Goal: Task Accomplishment & Management: Manage account settings

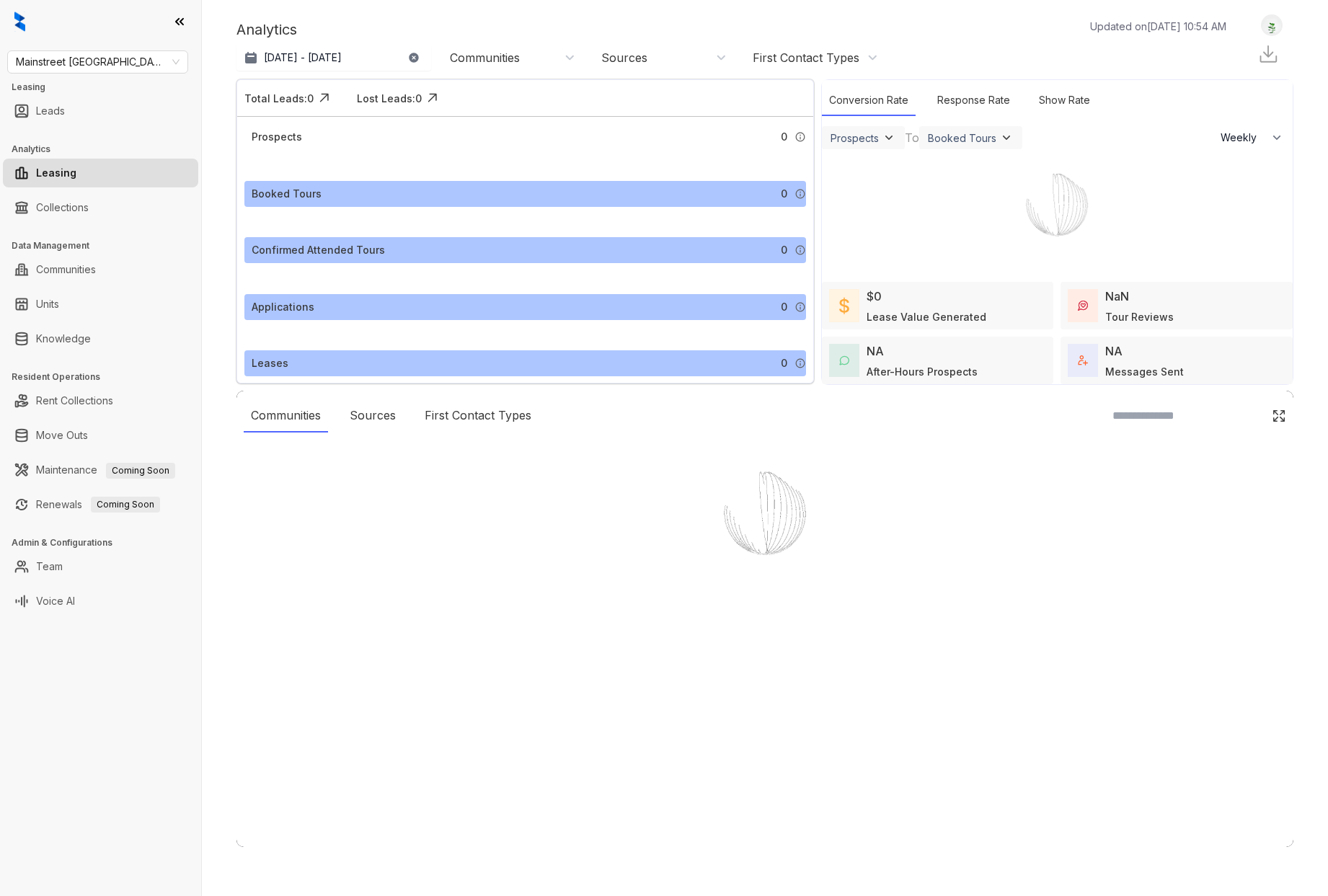
select select "******"
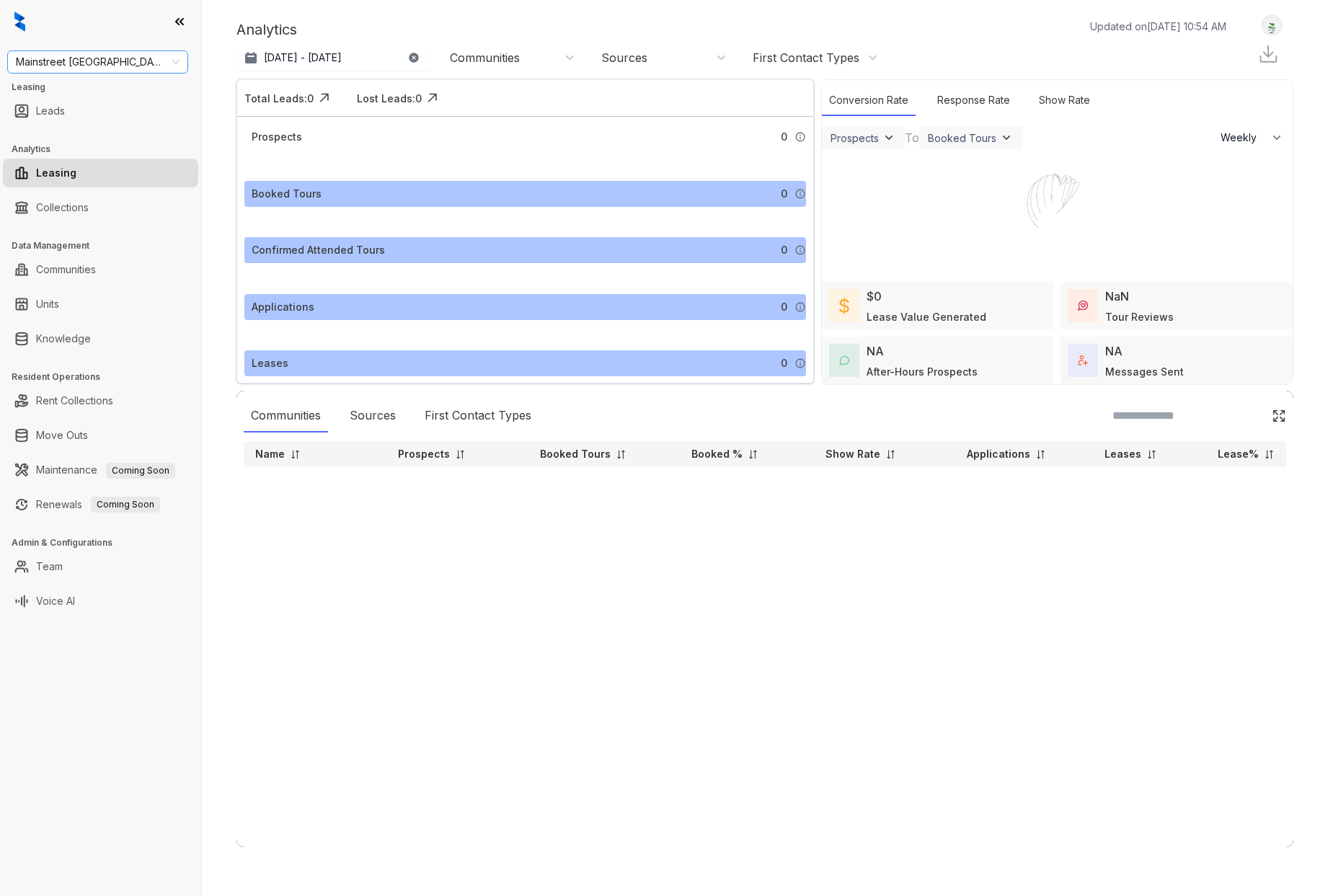
click at [146, 63] on span "Mainstreet Canada" at bounding box center [97, 62] width 163 height 22
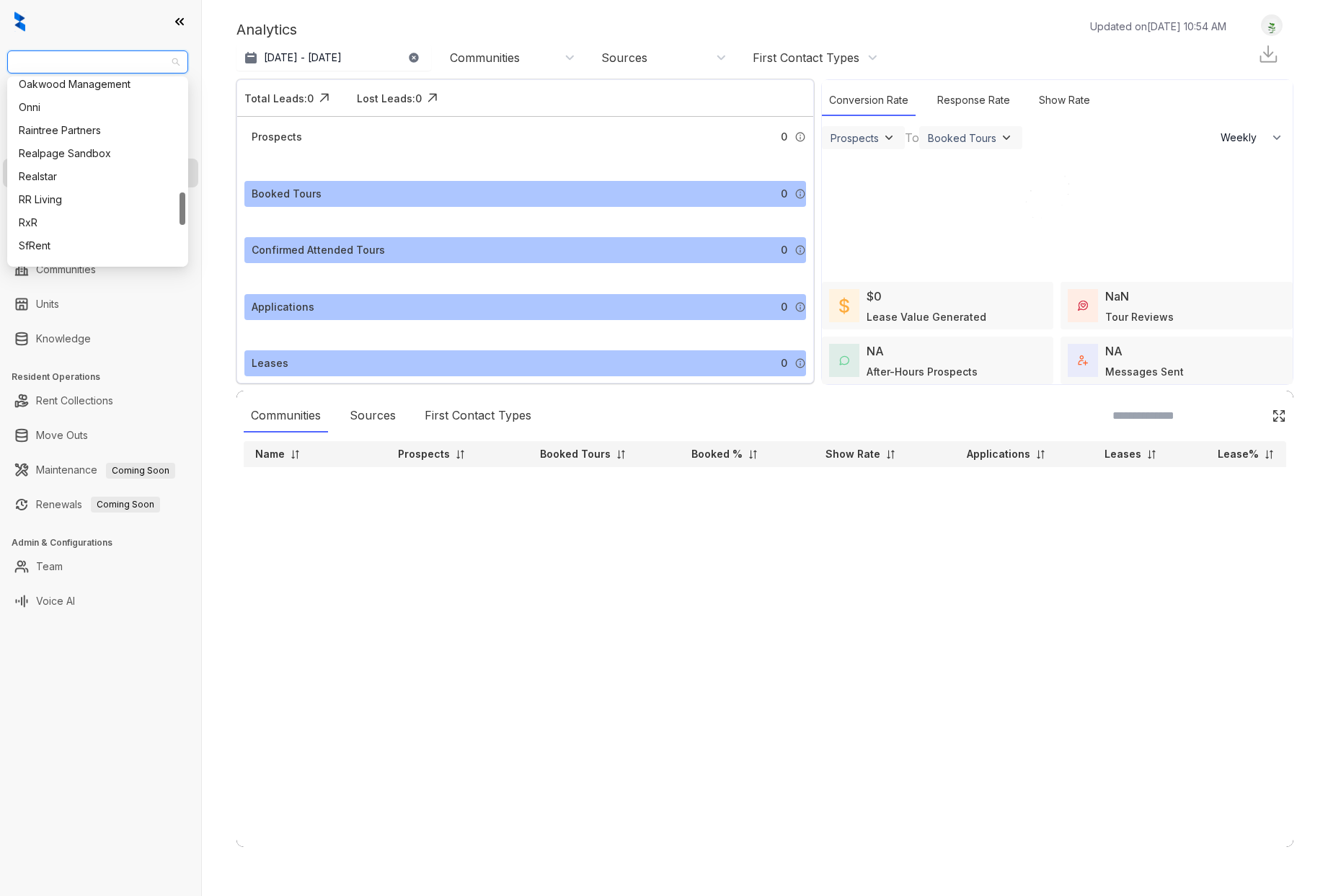
scroll to position [652, 0]
click at [75, 180] on div "RR Living" at bounding box center [98, 177] width 158 height 16
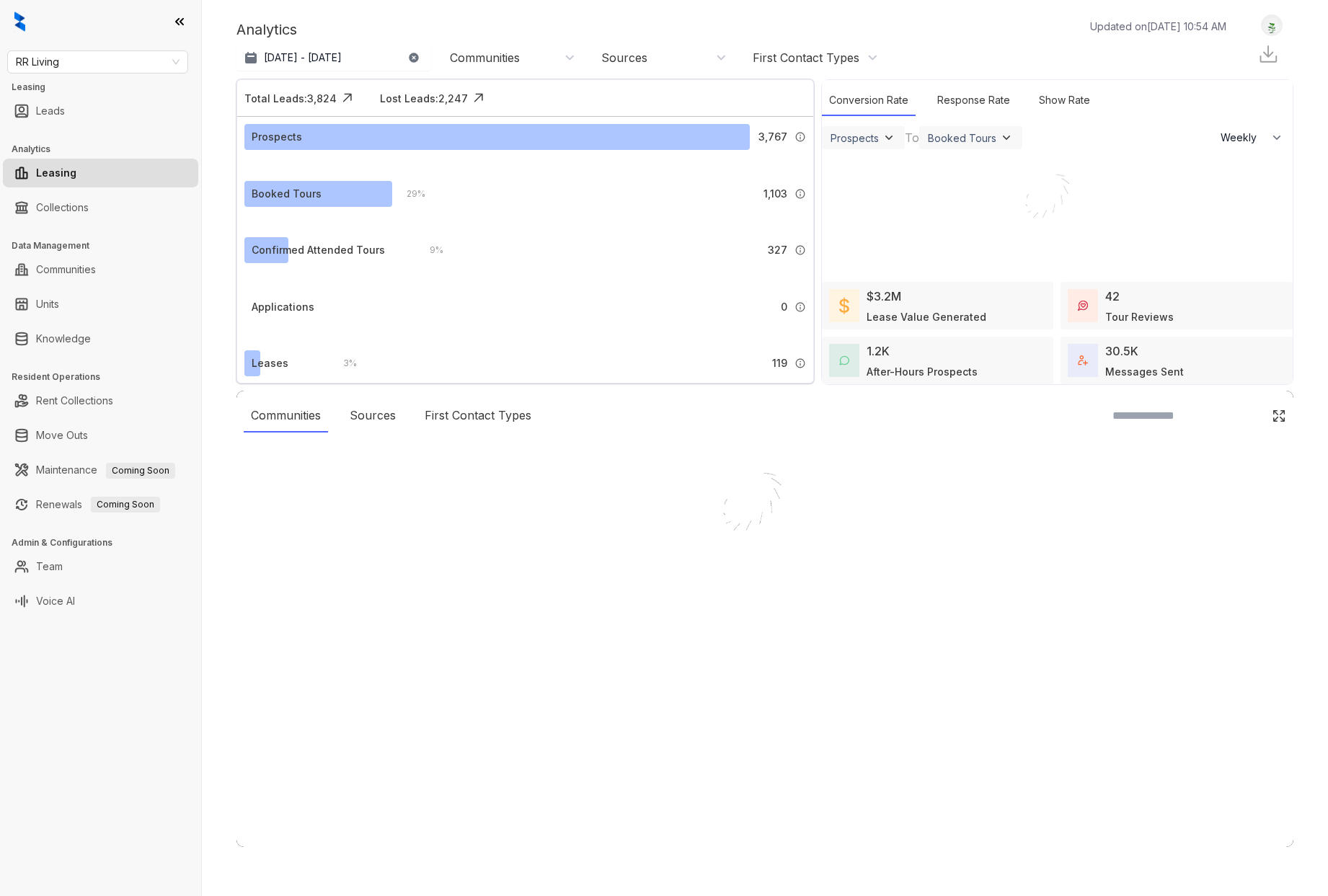
select select "******"
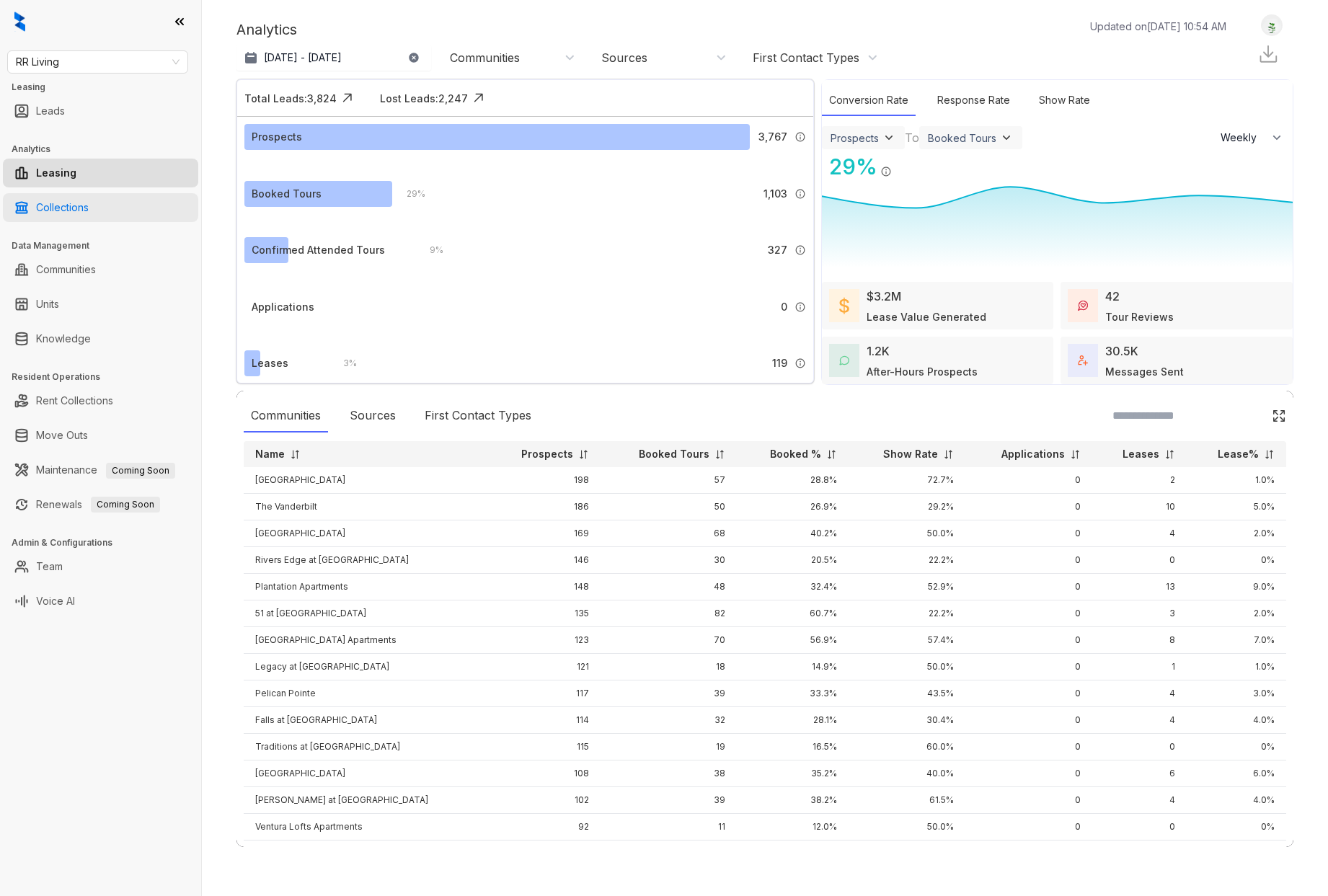
click at [72, 212] on link "Collections" at bounding box center [62, 208] width 53 height 29
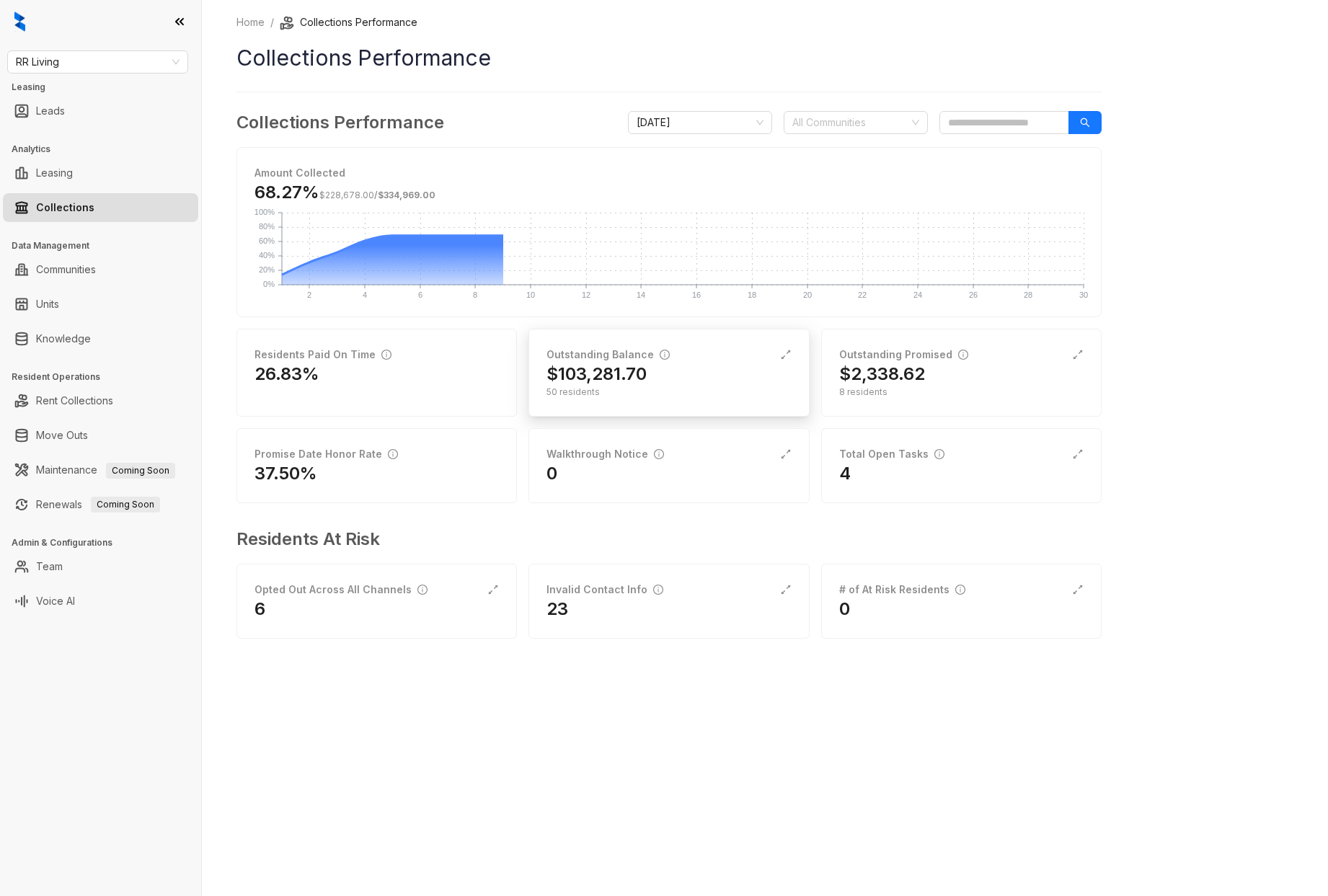
click at [610, 387] on div "50 residents" at bounding box center [669, 392] width 245 height 13
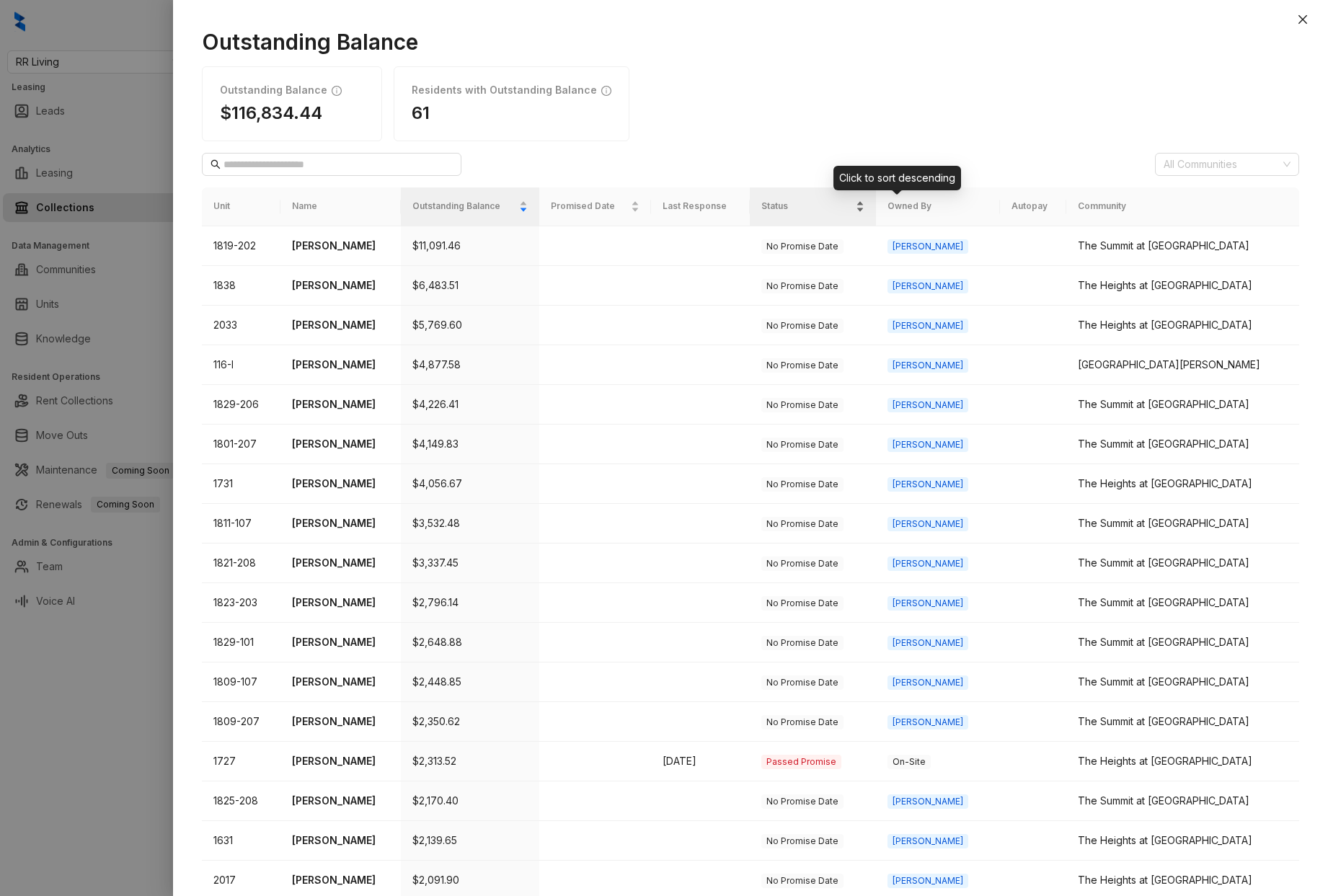
click at [864, 210] on div "Status" at bounding box center [813, 206] width 102 height 15
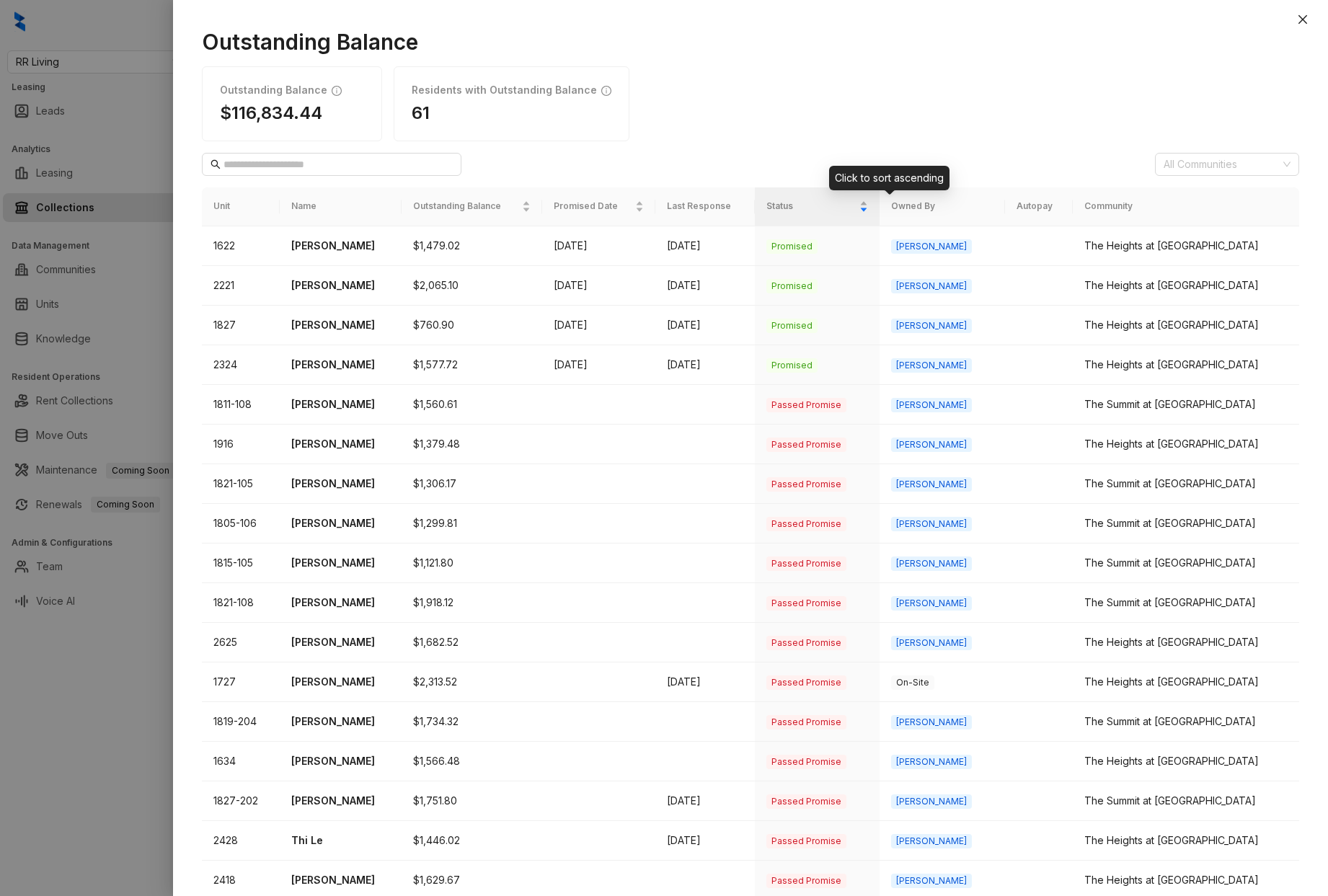
click at [869, 211] on div "Status" at bounding box center [817, 206] width 101 height 15
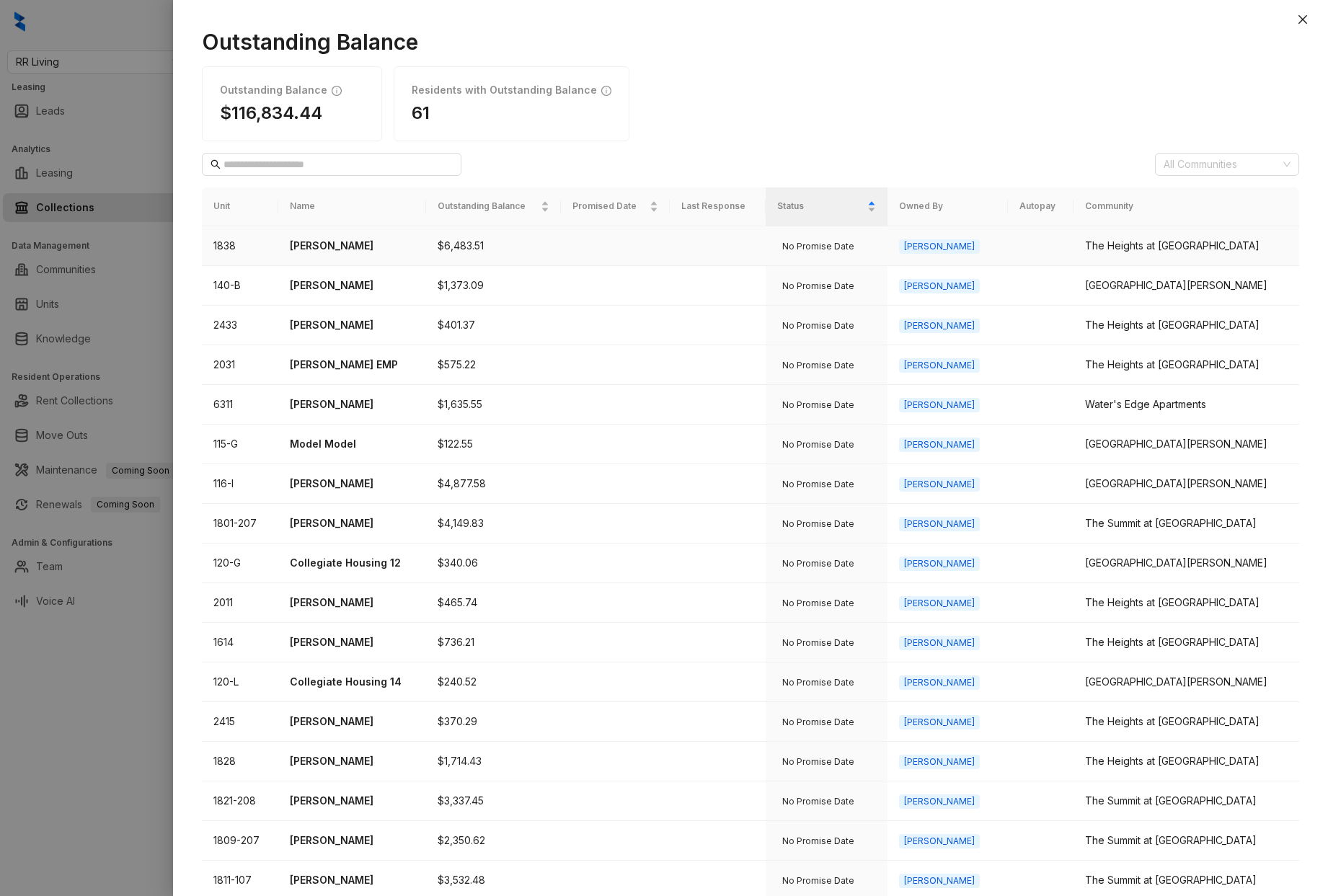
click at [332, 248] on p "[PERSON_NAME]" at bounding box center [352, 246] width 125 height 16
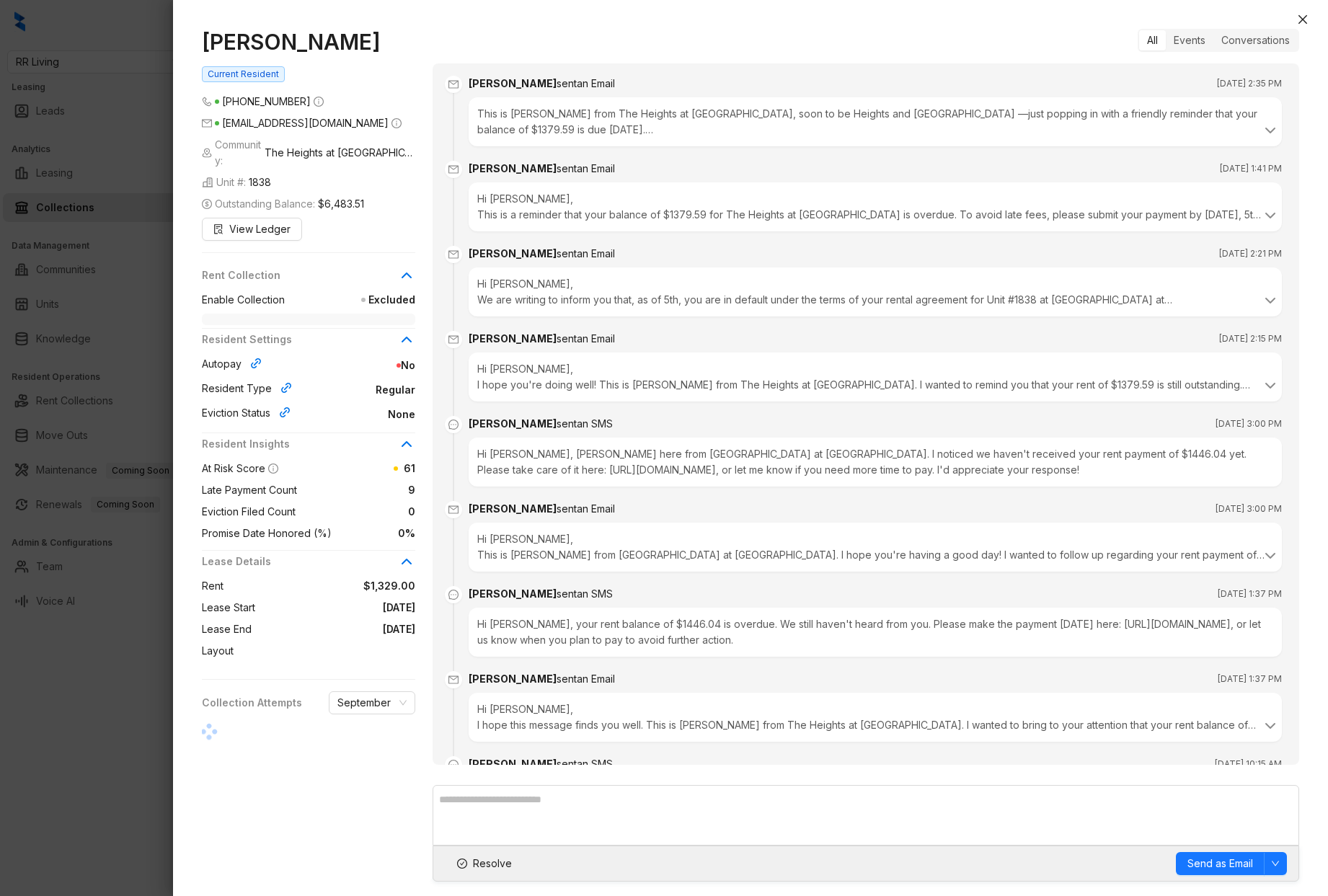
scroll to position [2268, 0]
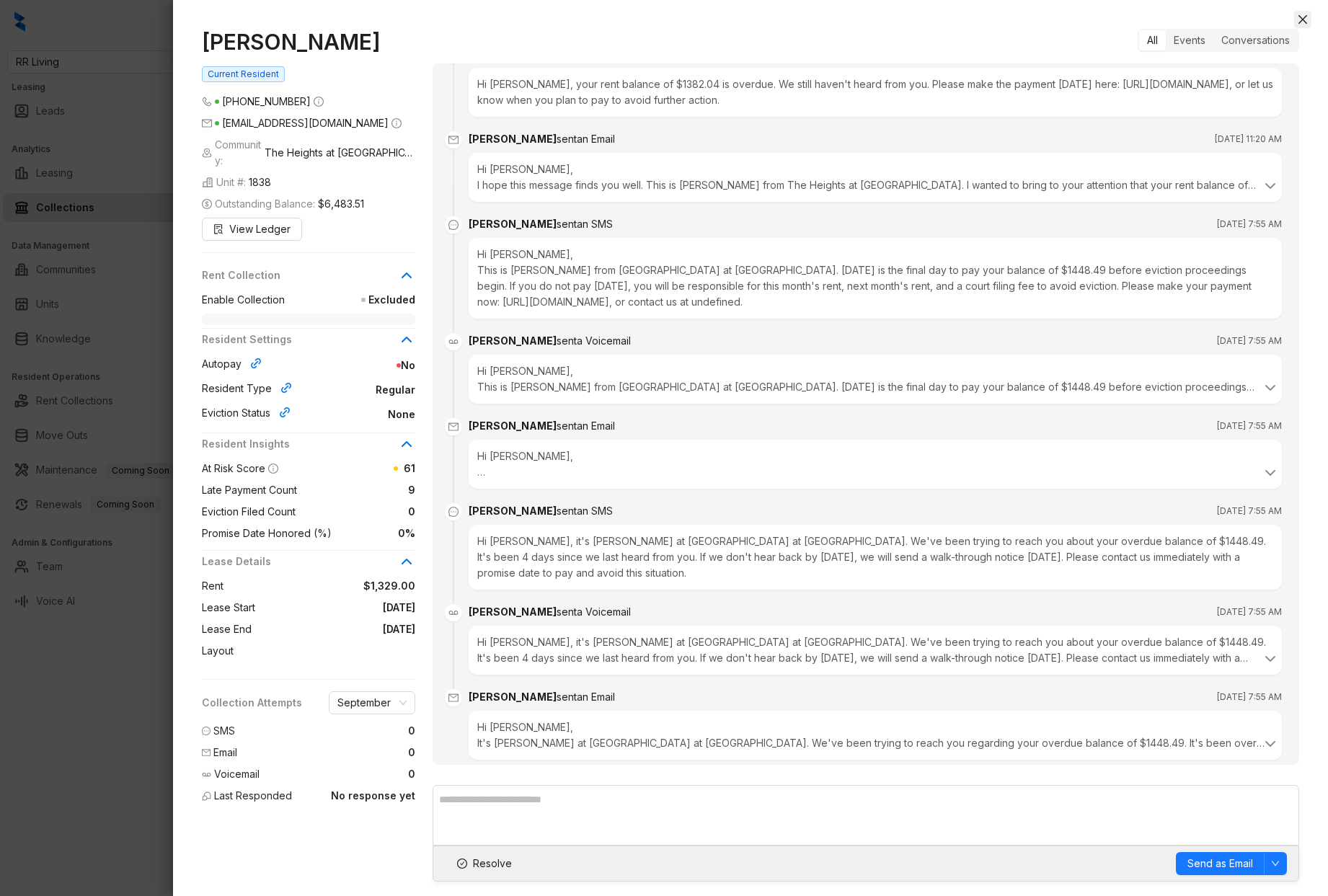
click at [1306, 21] on icon "close" at bounding box center [1302, 19] width 12 height 12
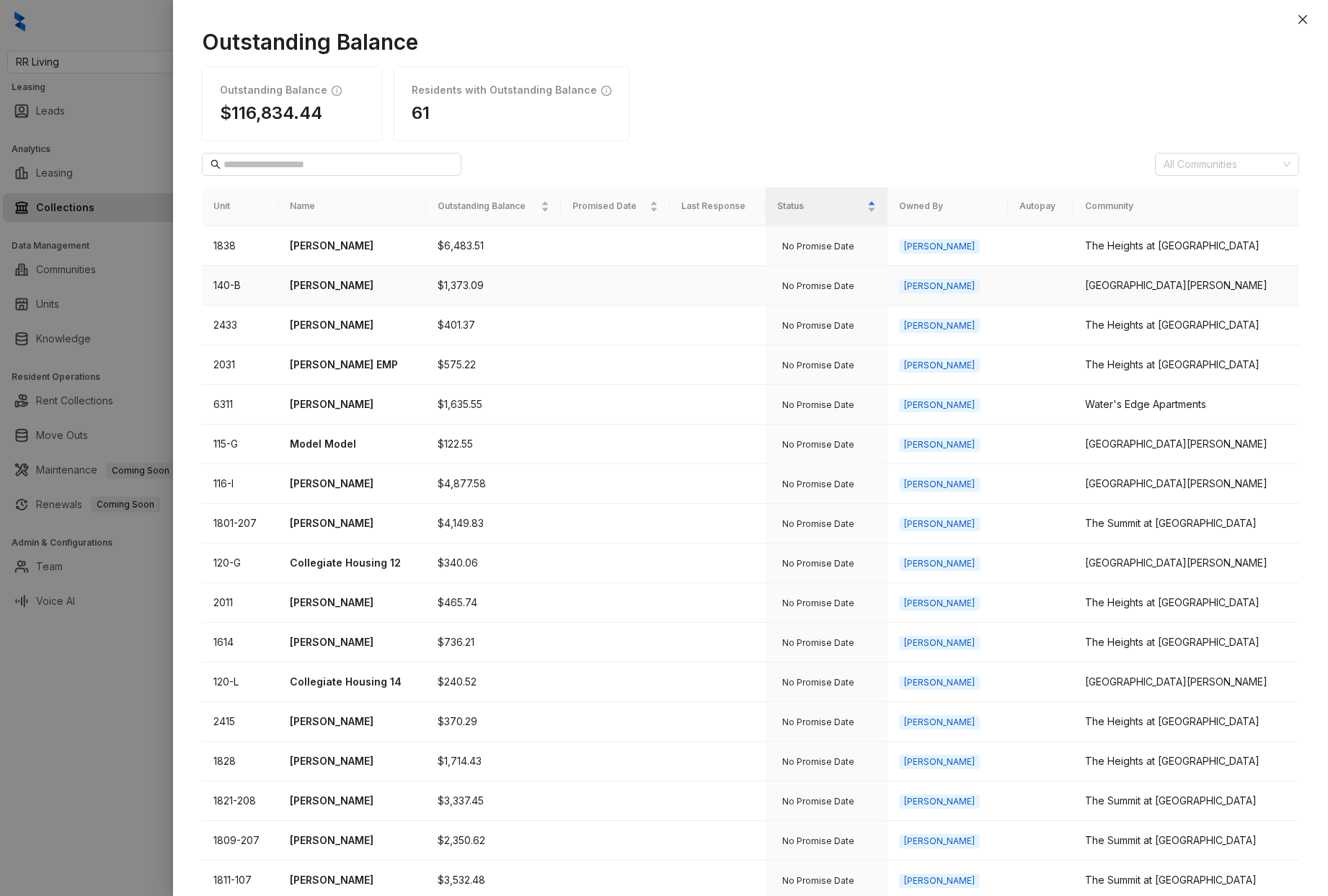
click at [315, 285] on p "[PERSON_NAME]" at bounding box center [352, 285] width 125 height 16
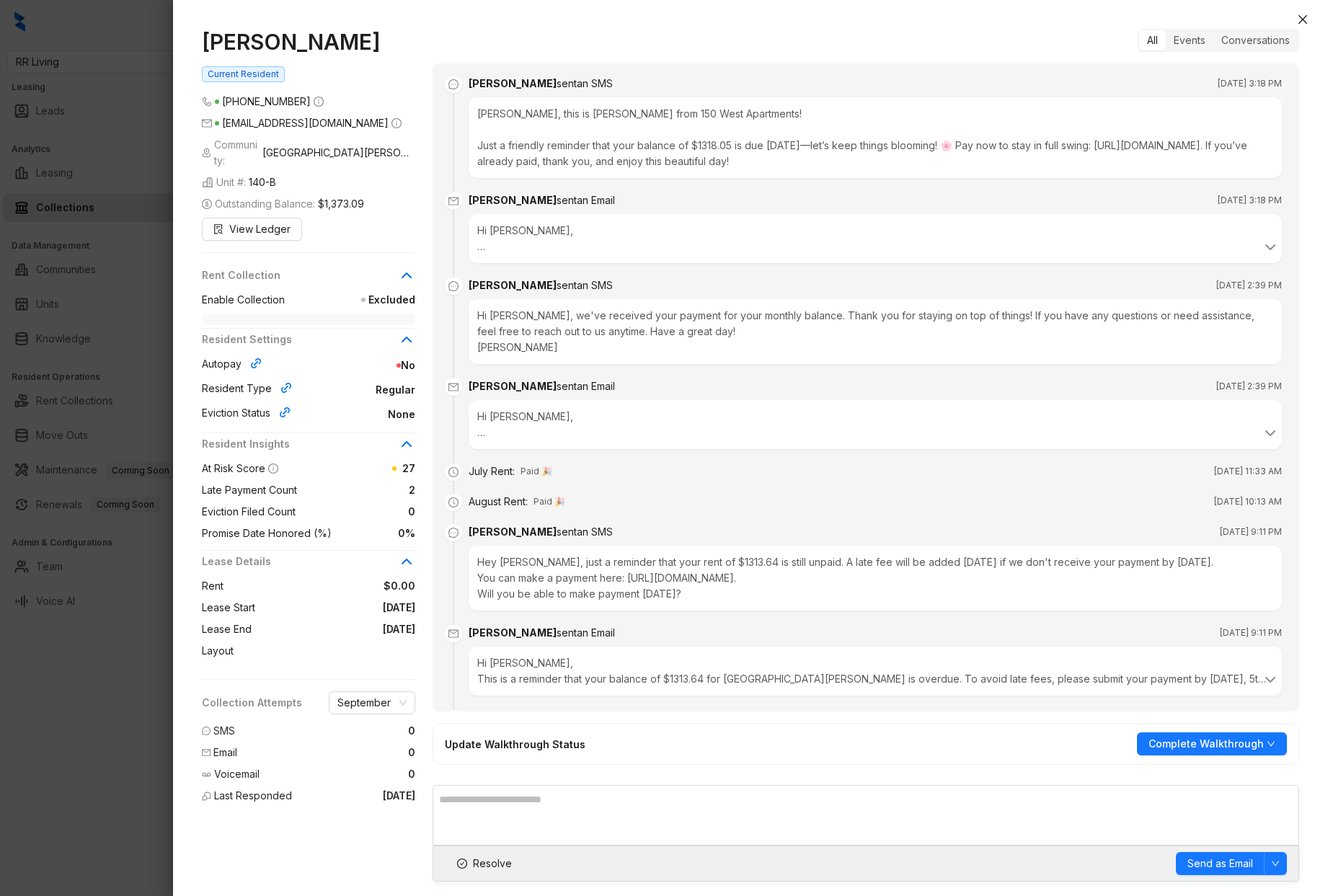
scroll to position [1058, 0]
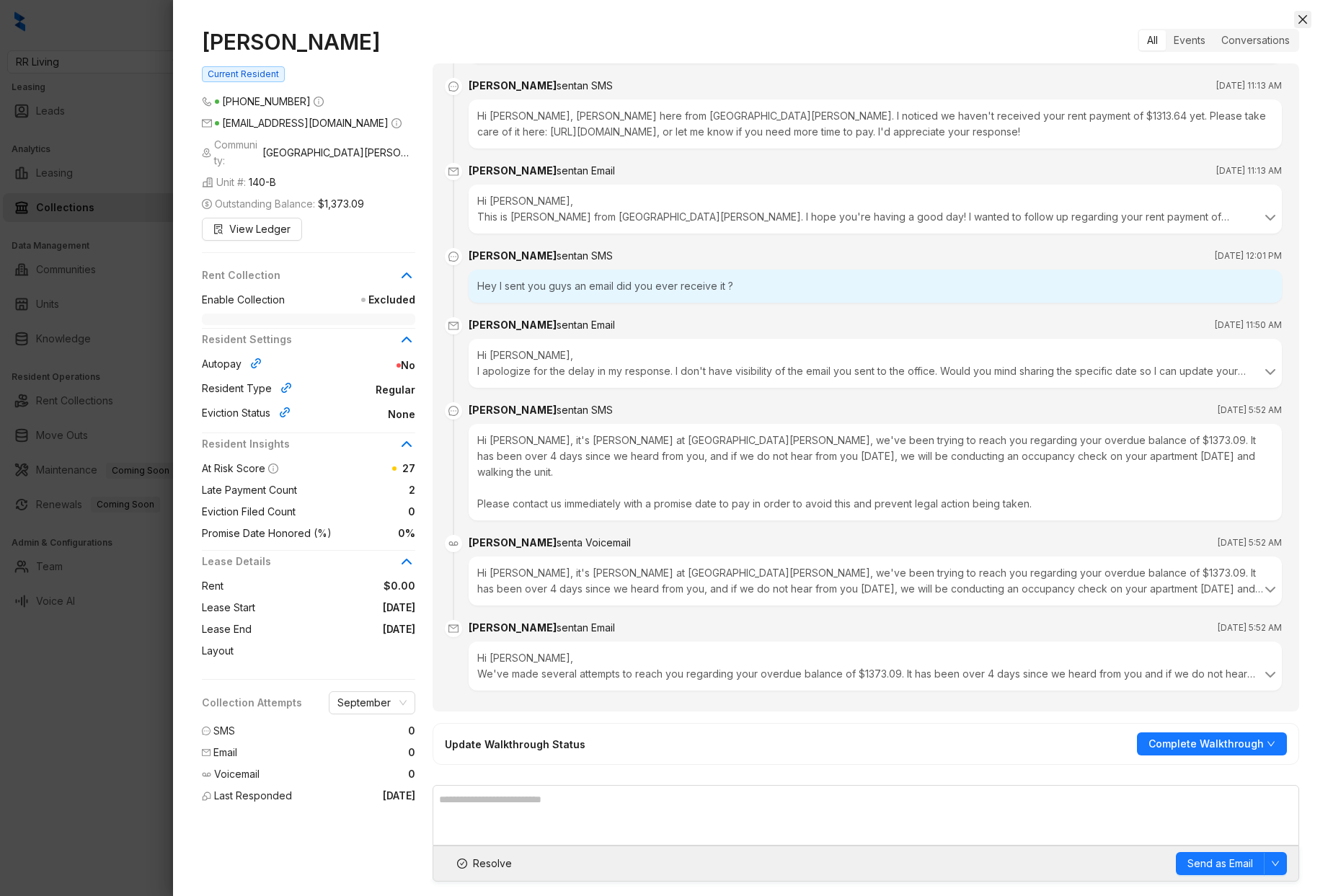
click at [1303, 18] on icon "close" at bounding box center [1302, 19] width 8 height 8
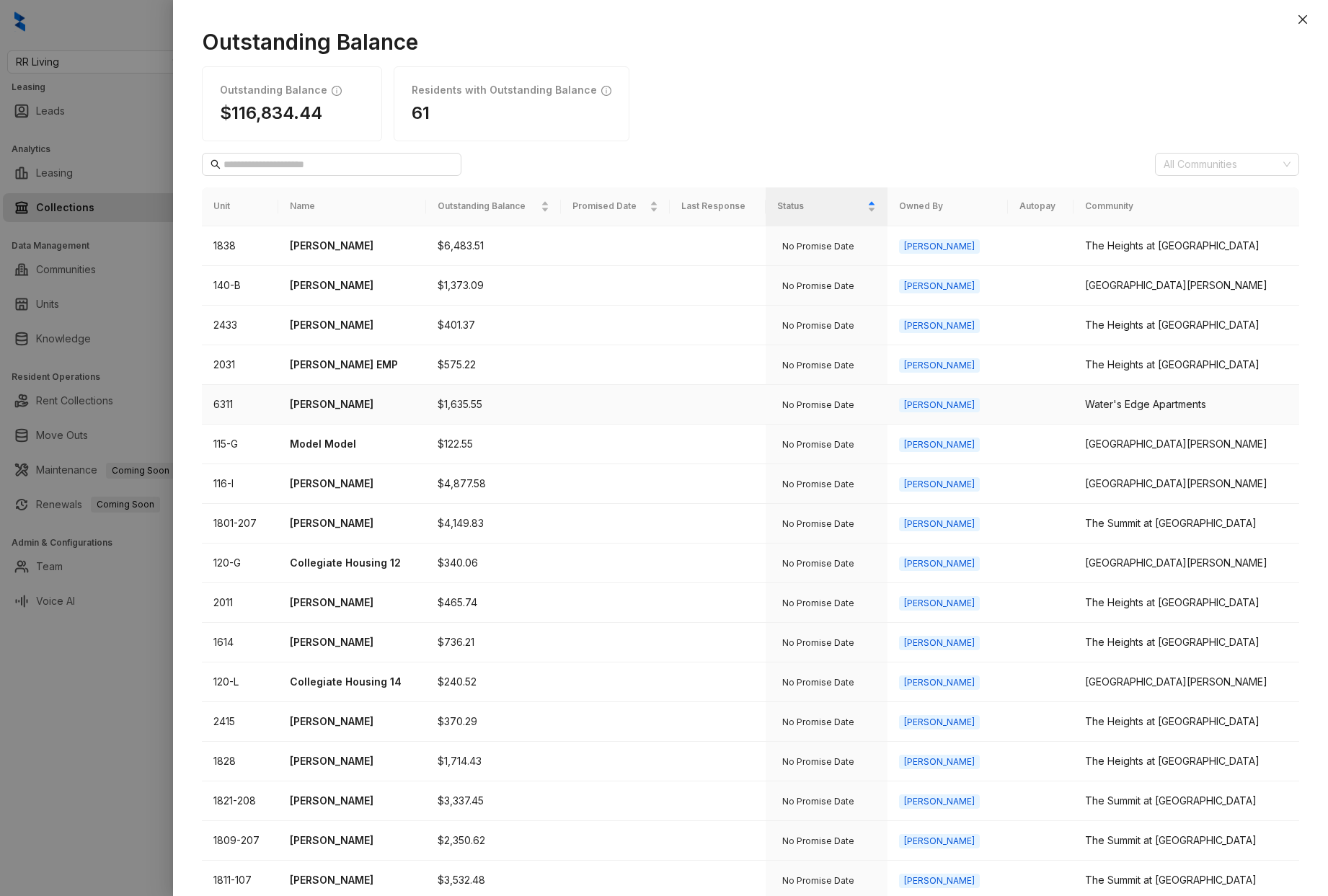
click at [334, 405] on p "[PERSON_NAME]" at bounding box center [352, 404] width 125 height 16
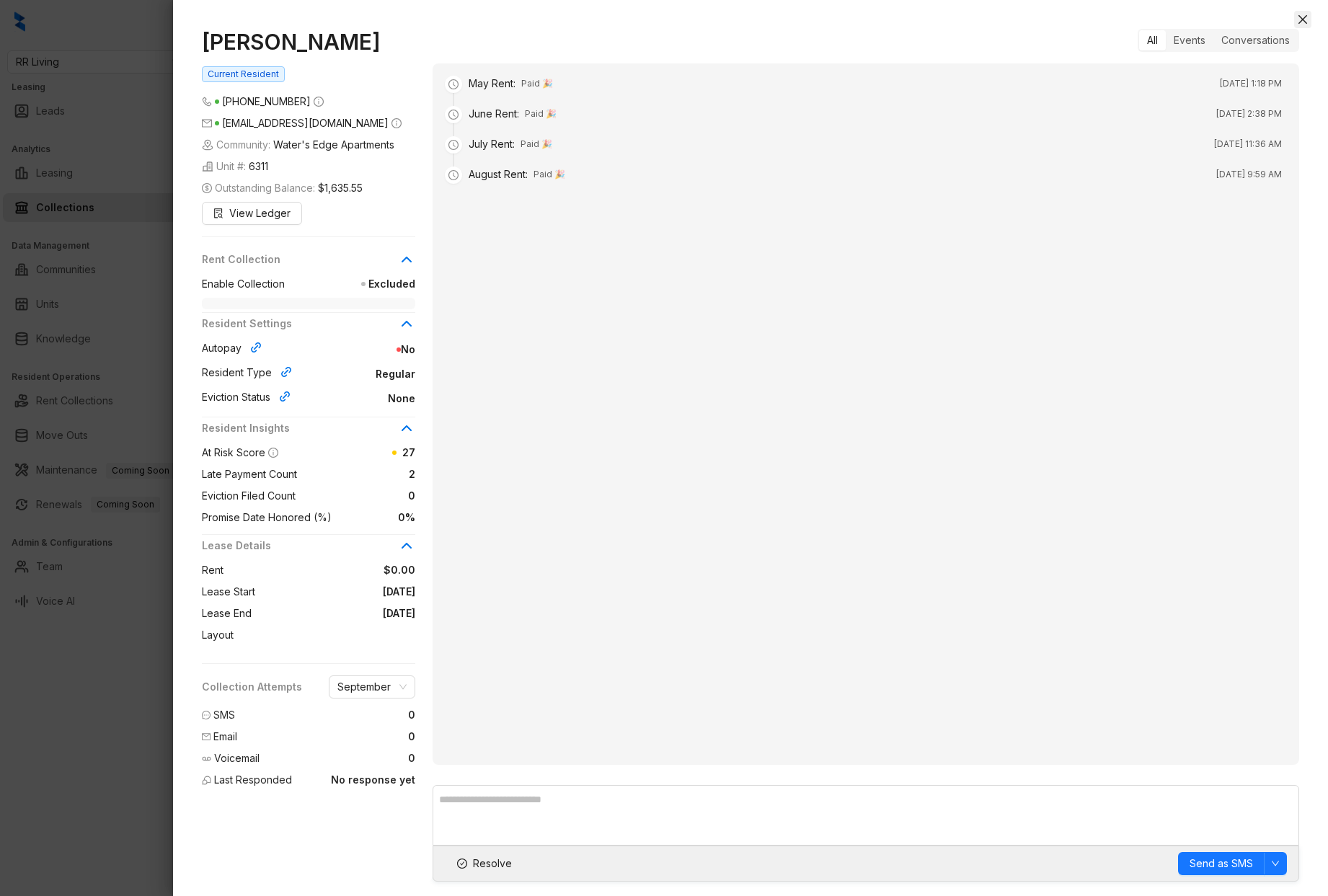
click at [1305, 19] on icon "close" at bounding box center [1302, 19] width 12 height 12
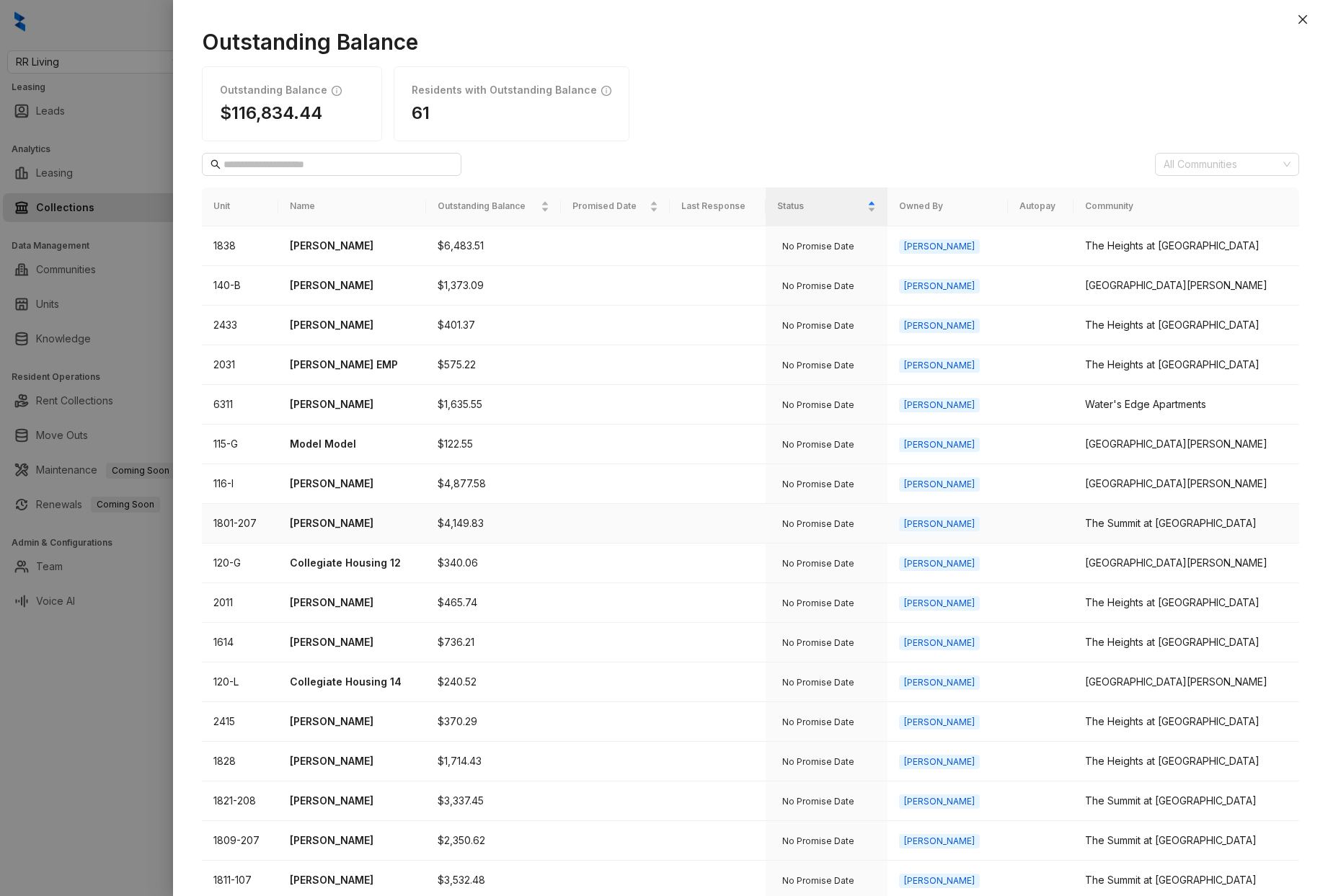
click at [354, 522] on p "[PERSON_NAME]" at bounding box center [352, 523] width 125 height 16
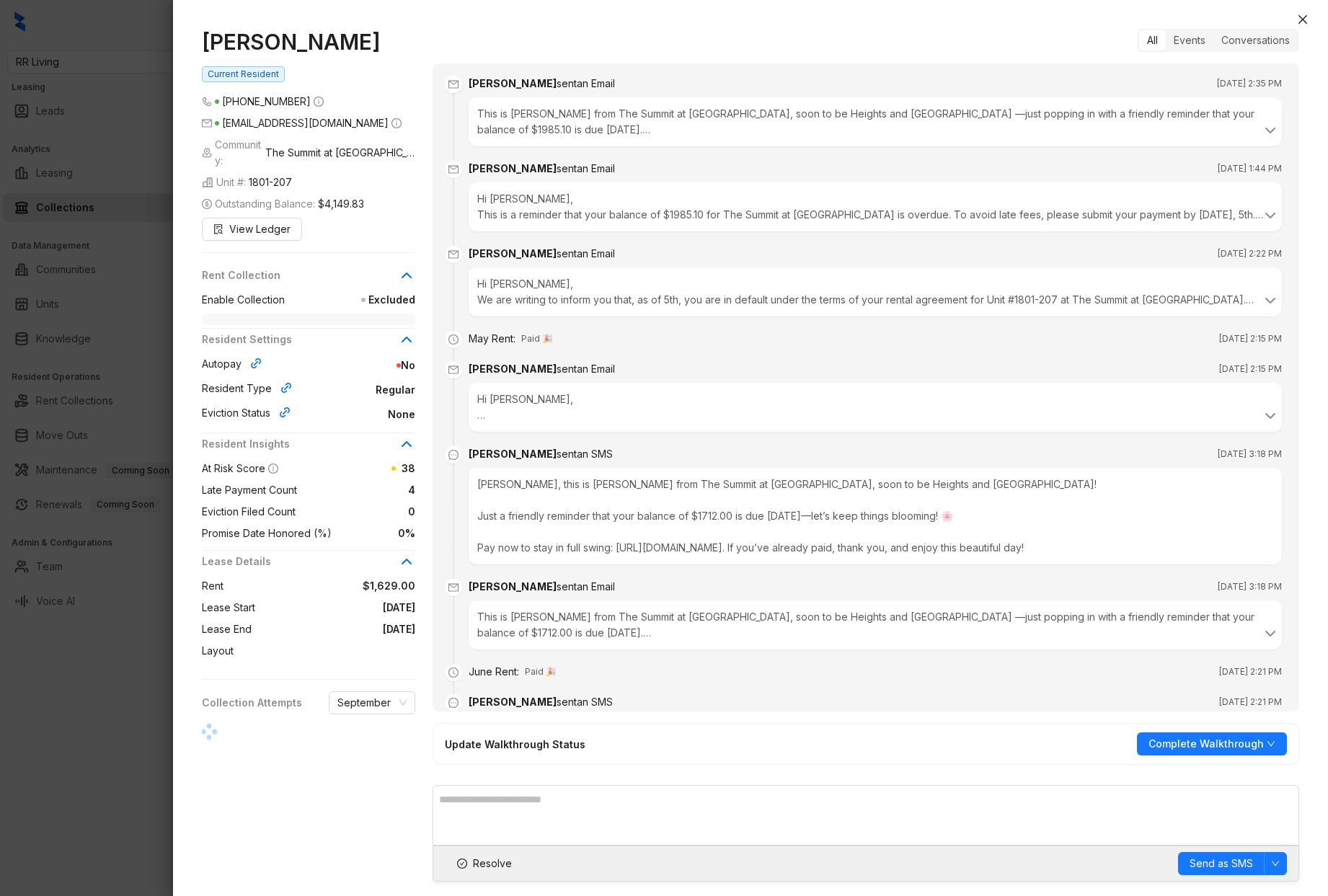
scroll to position [3839, 0]
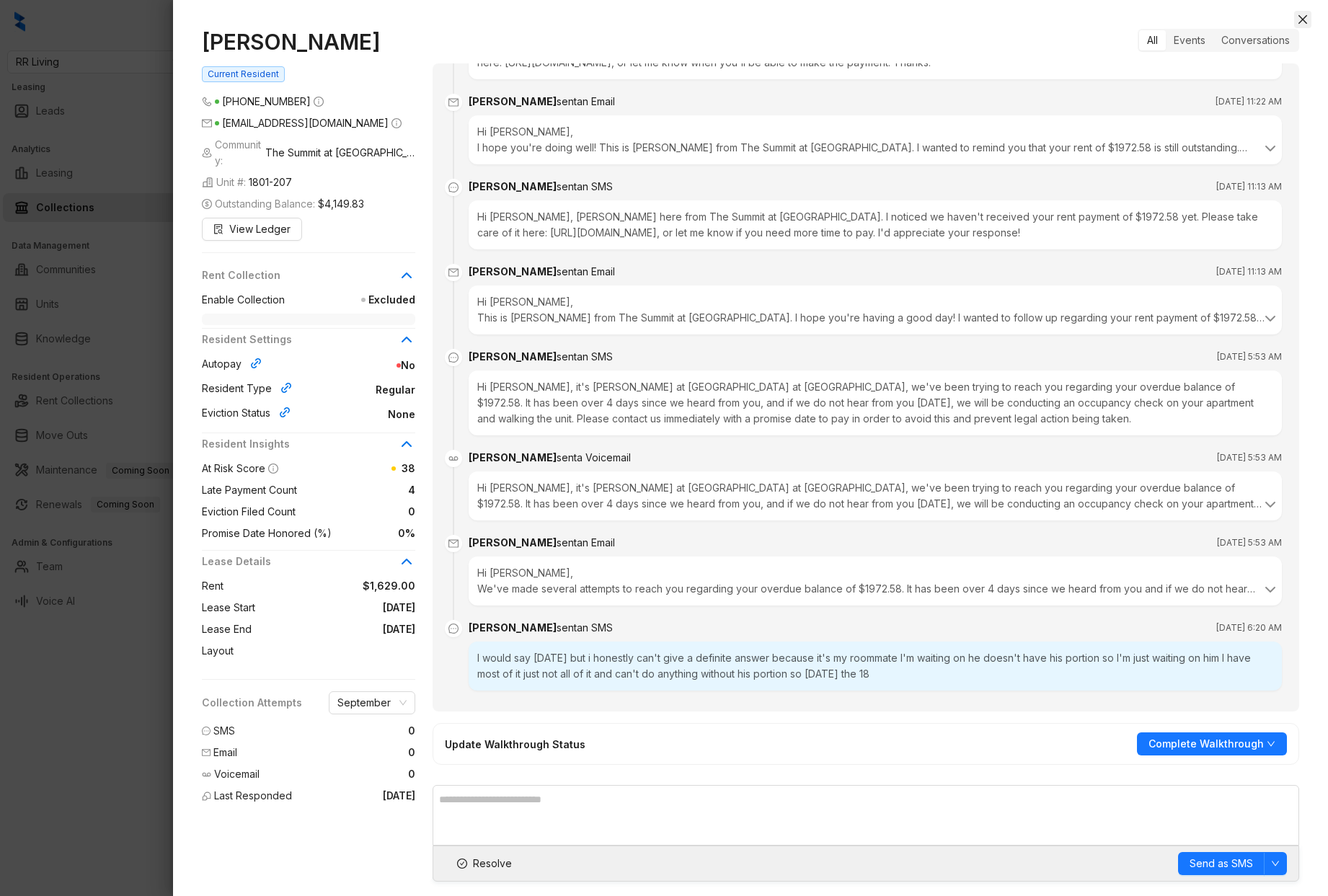
click at [1302, 17] on icon "close" at bounding box center [1302, 19] width 12 height 12
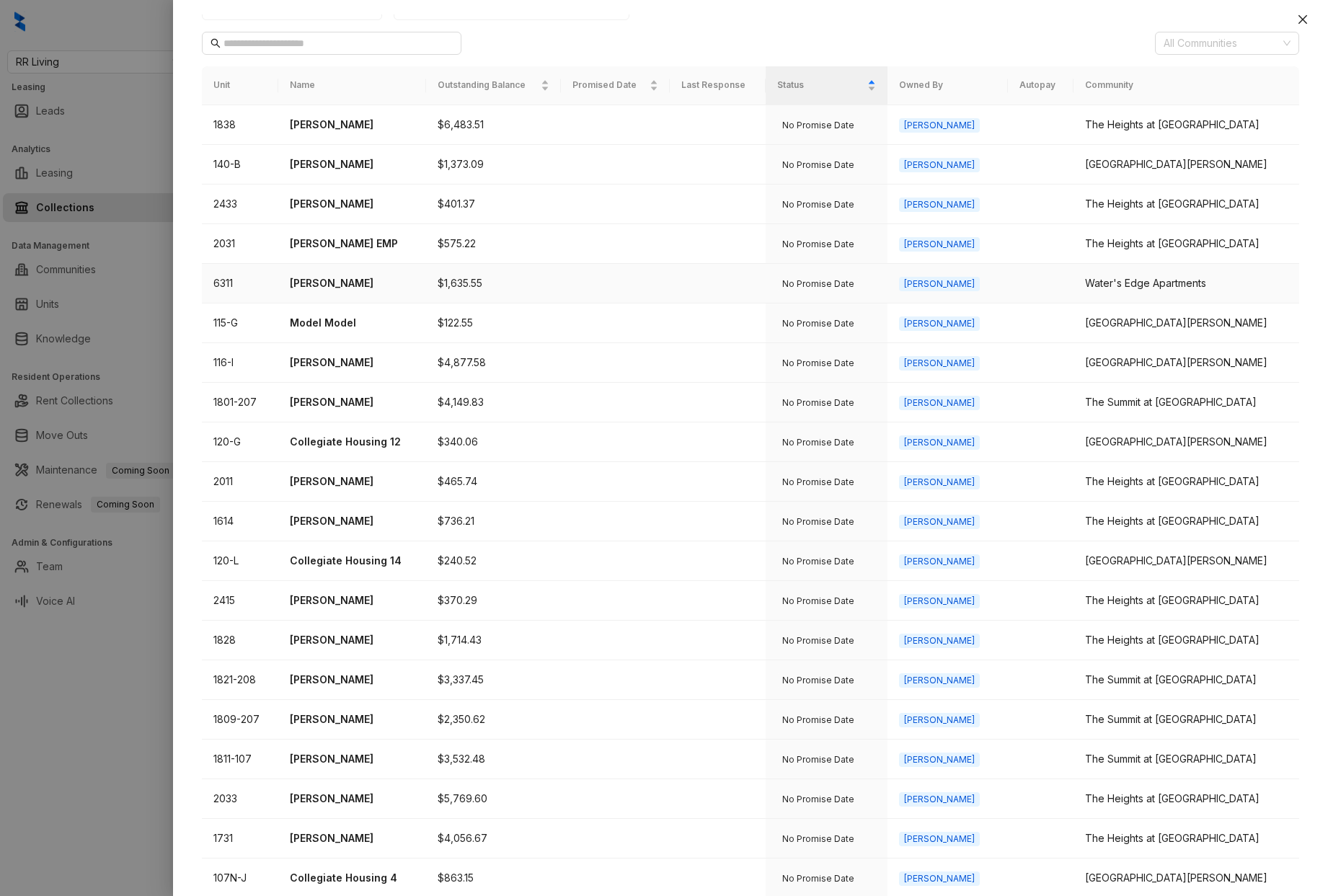
scroll to position [172, 0]
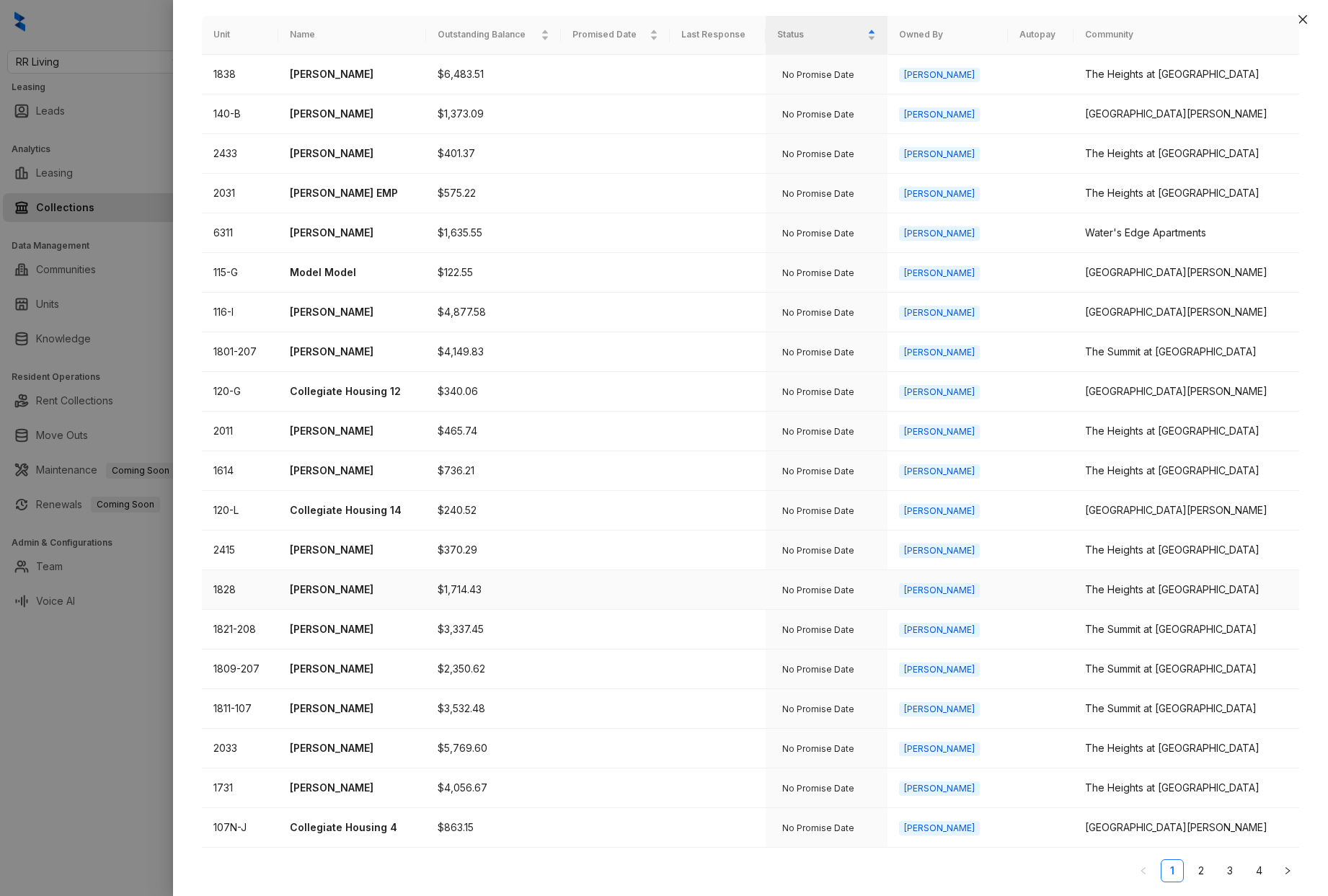
click at [336, 588] on p "[PERSON_NAME]" at bounding box center [352, 589] width 125 height 16
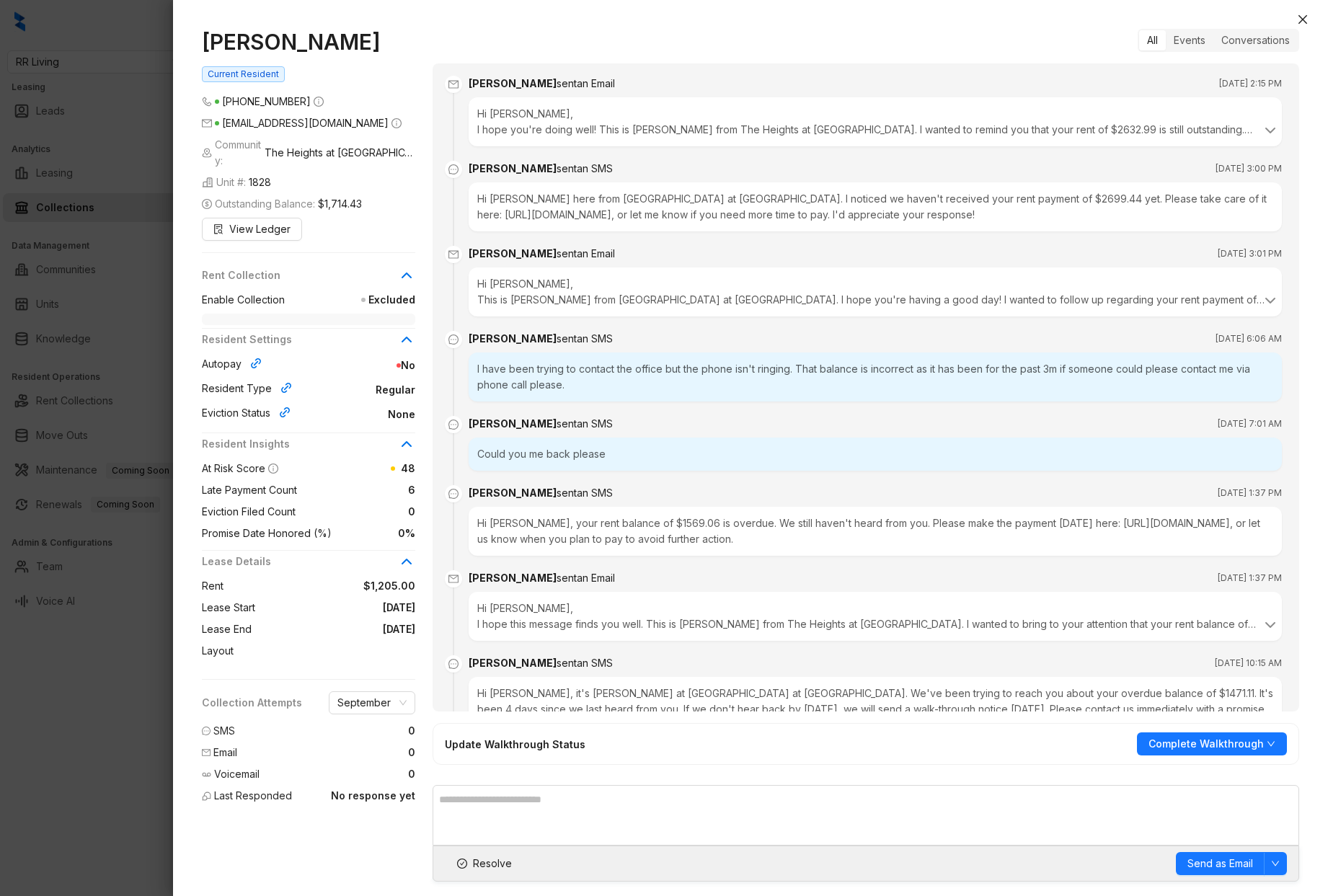
scroll to position [1553, 0]
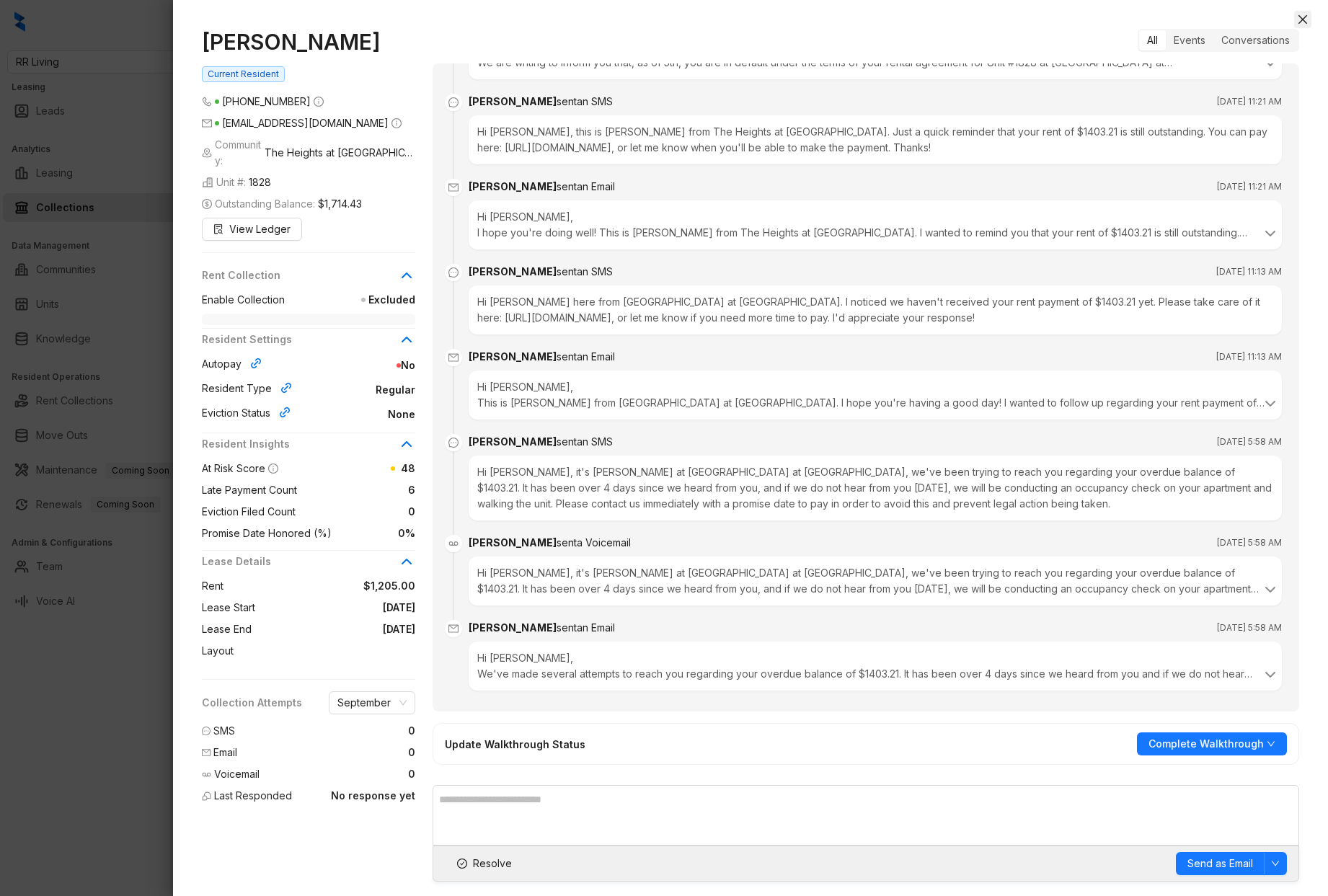
click at [1303, 16] on icon "close" at bounding box center [1302, 19] width 12 height 12
